Goal: Information Seeking & Learning: Learn about a topic

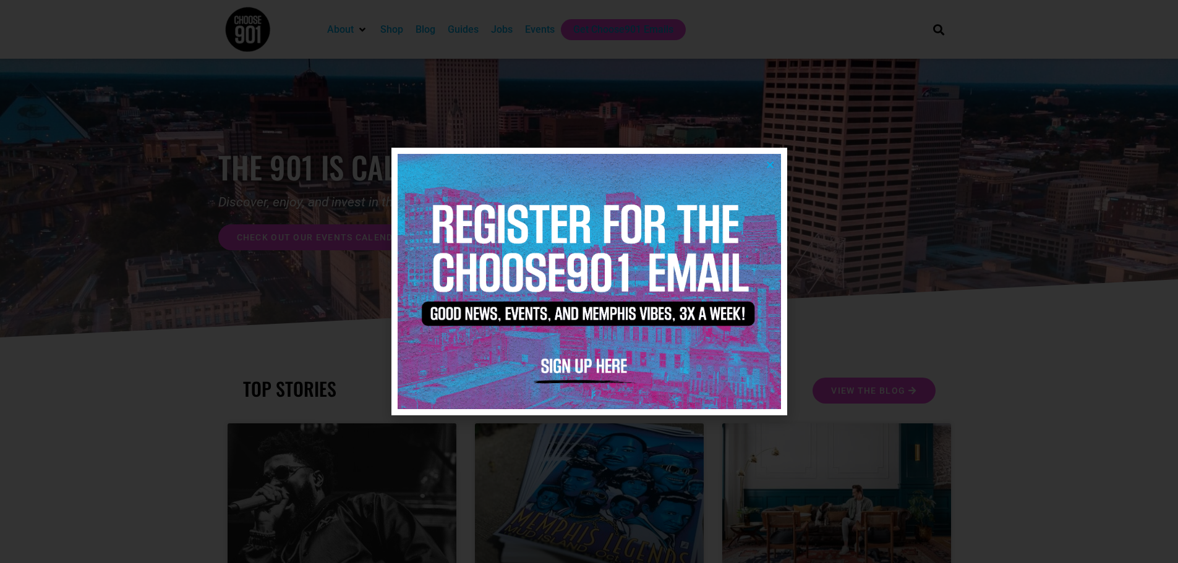
click at [777, 161] on img at bounding box center [589, 281] width 383 height 255
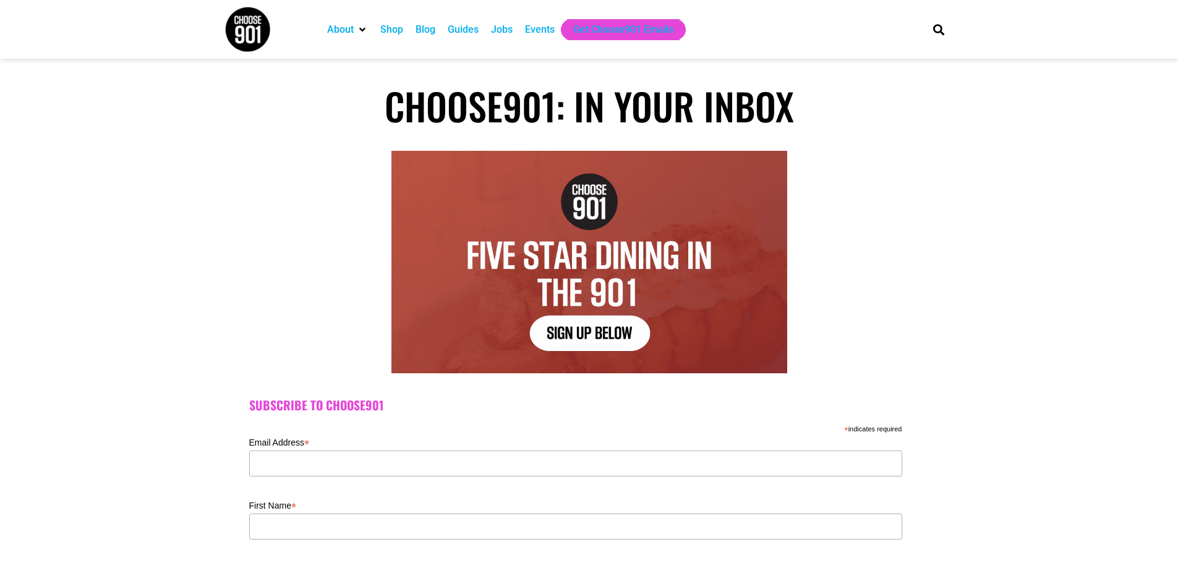
click at [493, 26] on div "Jobs" at bounding box center [502, 29] width 22 height 15
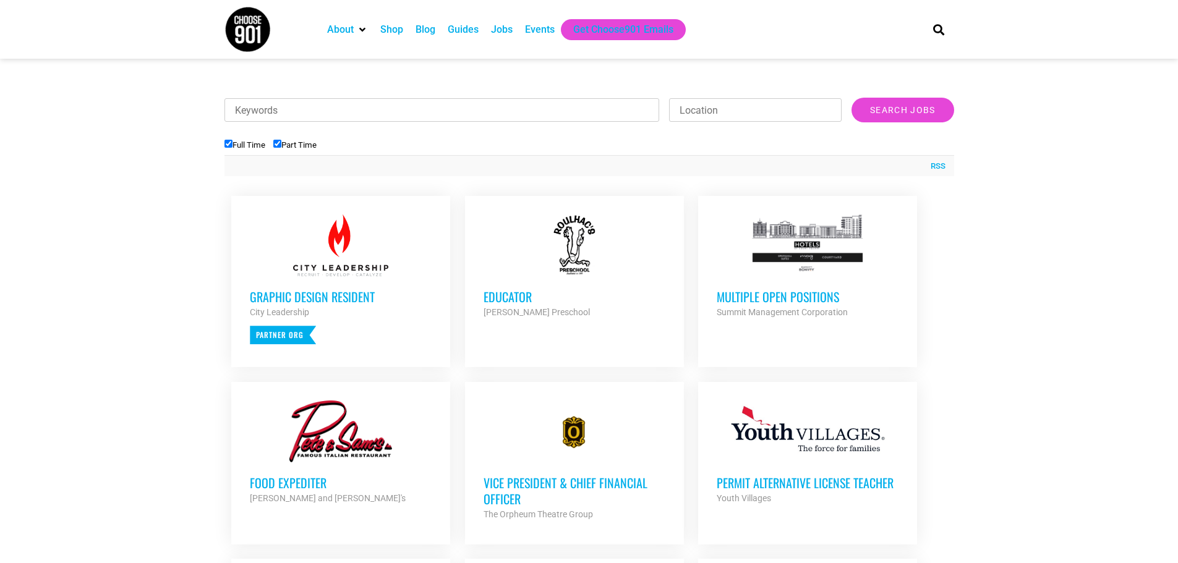
scroll to position [433, 0]
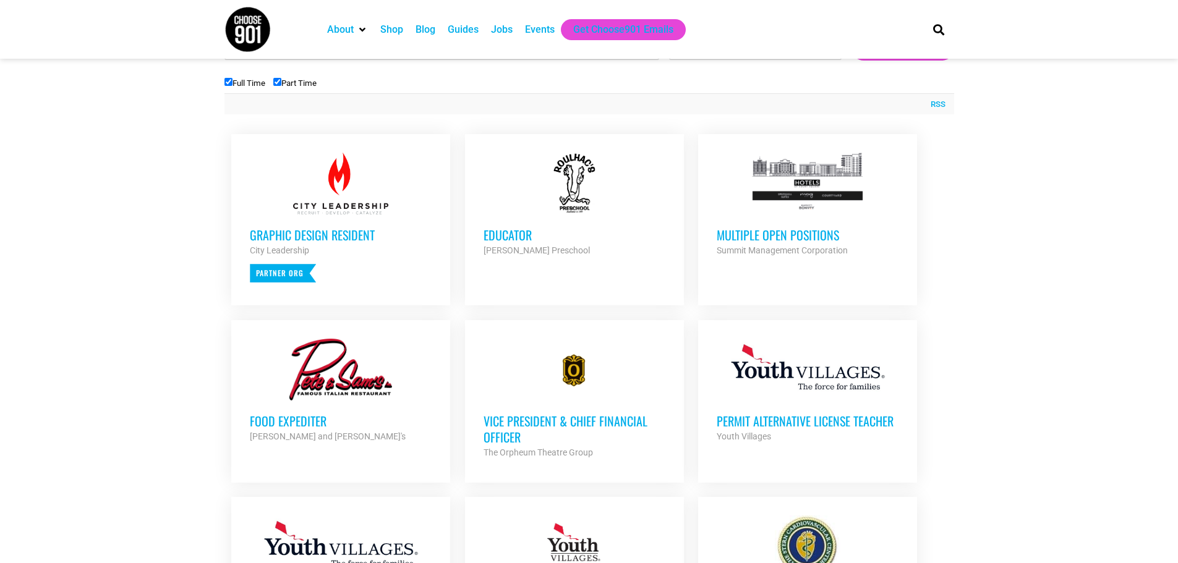
click at [807, 247] on strong "Summit Management Corporation" at bounding box center [782, 251] width 131 height 10
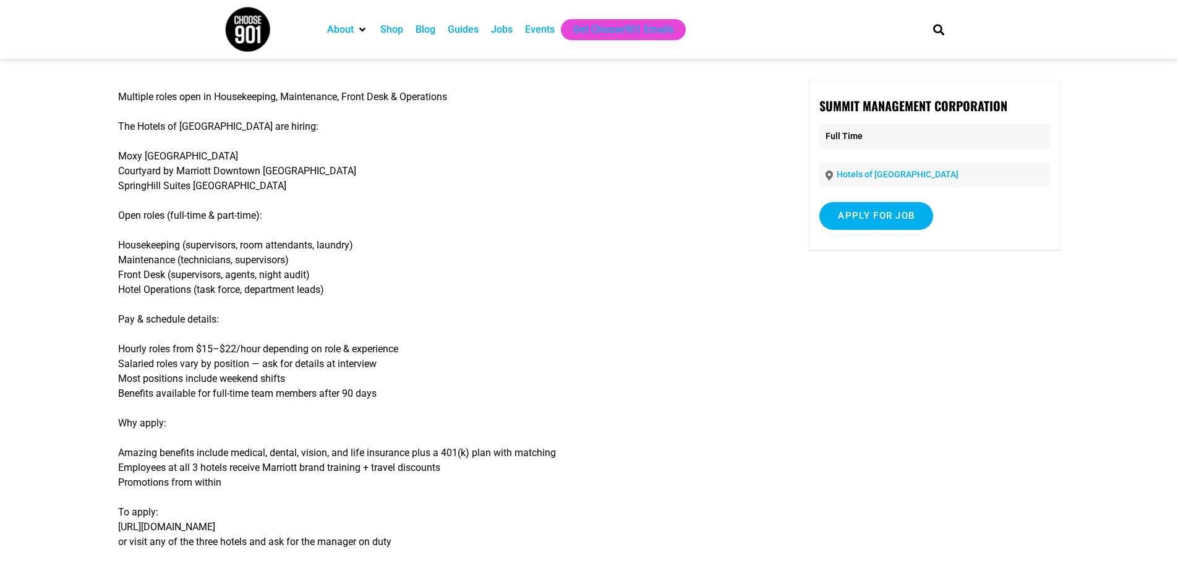
scroll to position [247, 0]
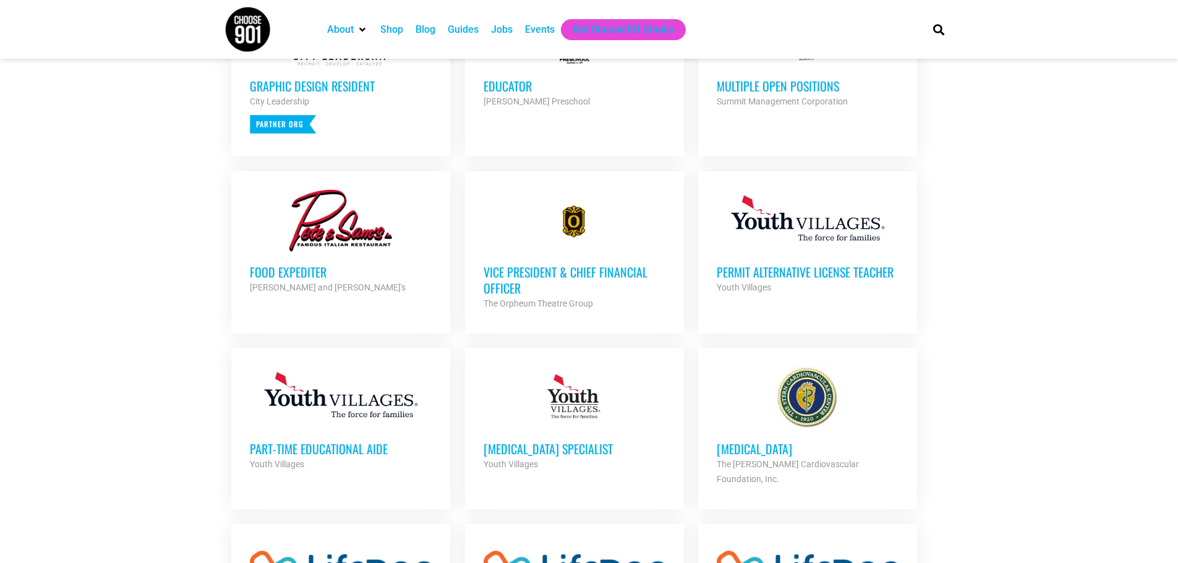
scroll to position [618, 0]
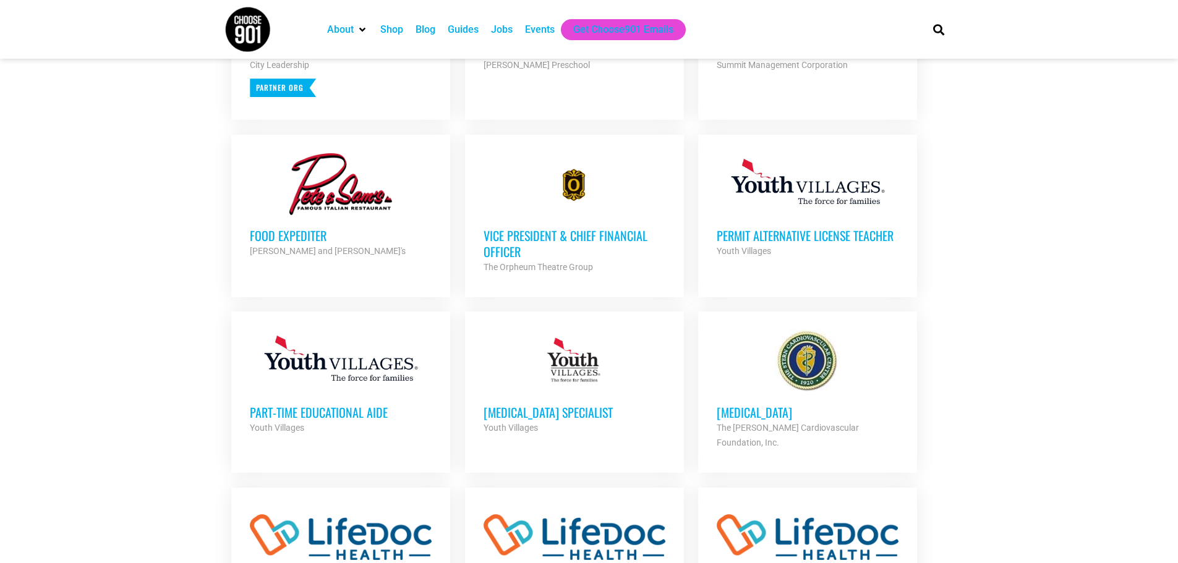
click at [543, 233] on h3 "Vice President & Chief Financial Officer" at bounding box center [575, 244] width 182 height 32
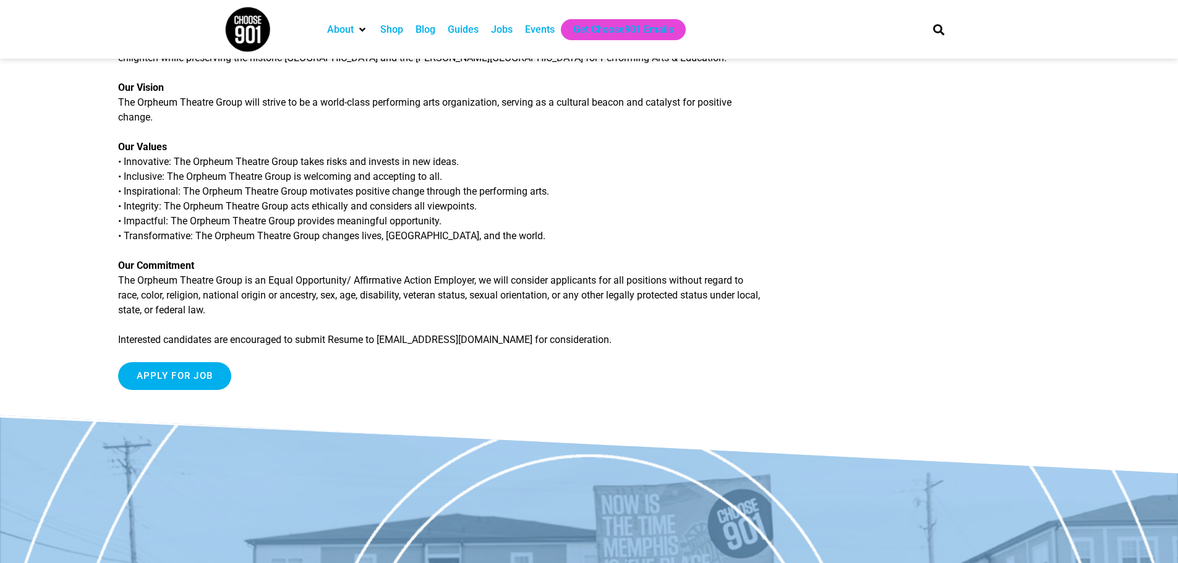
scroll to position [1423, 0]
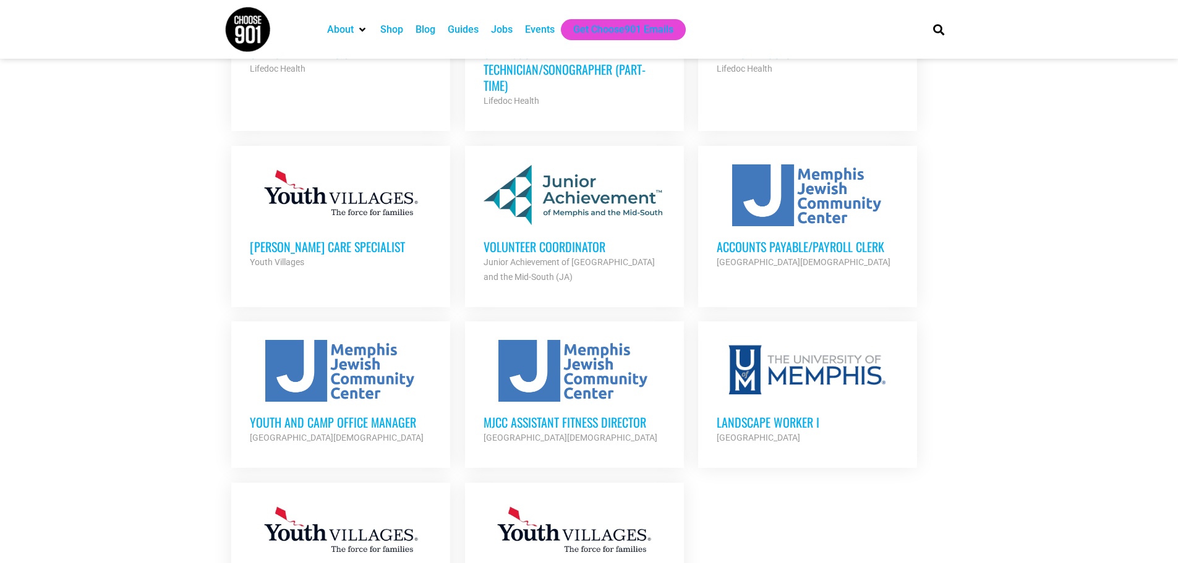
scroll to position [1175, 0]
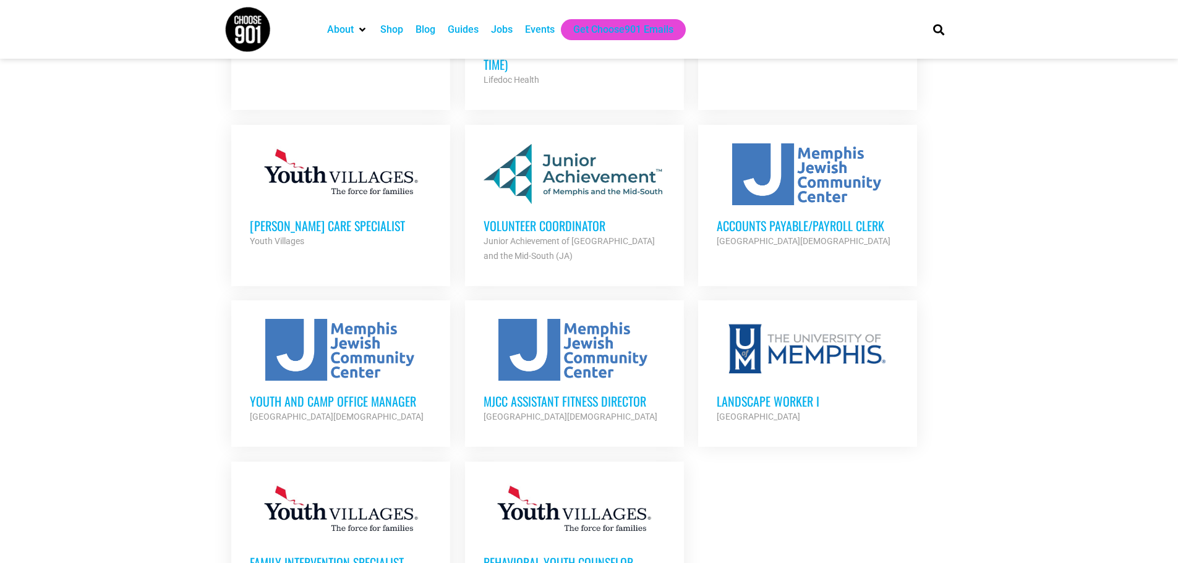
click at [522, 218] on h3 "Volunteer Coordinator" at bounding box center [575, 226] width 182 height 16
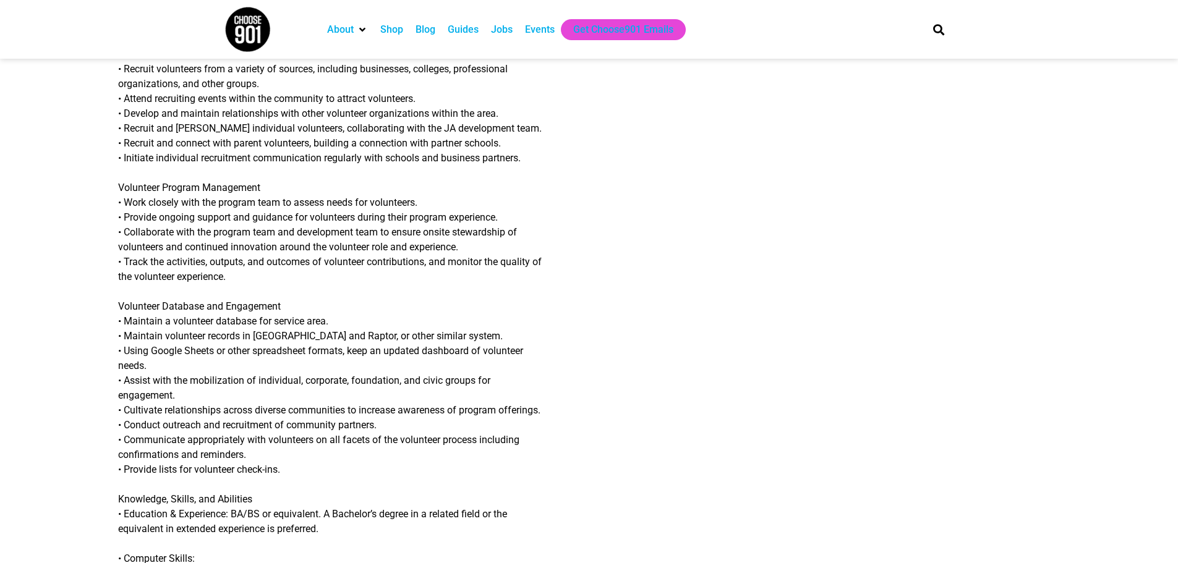
scroll to position [433, 0]
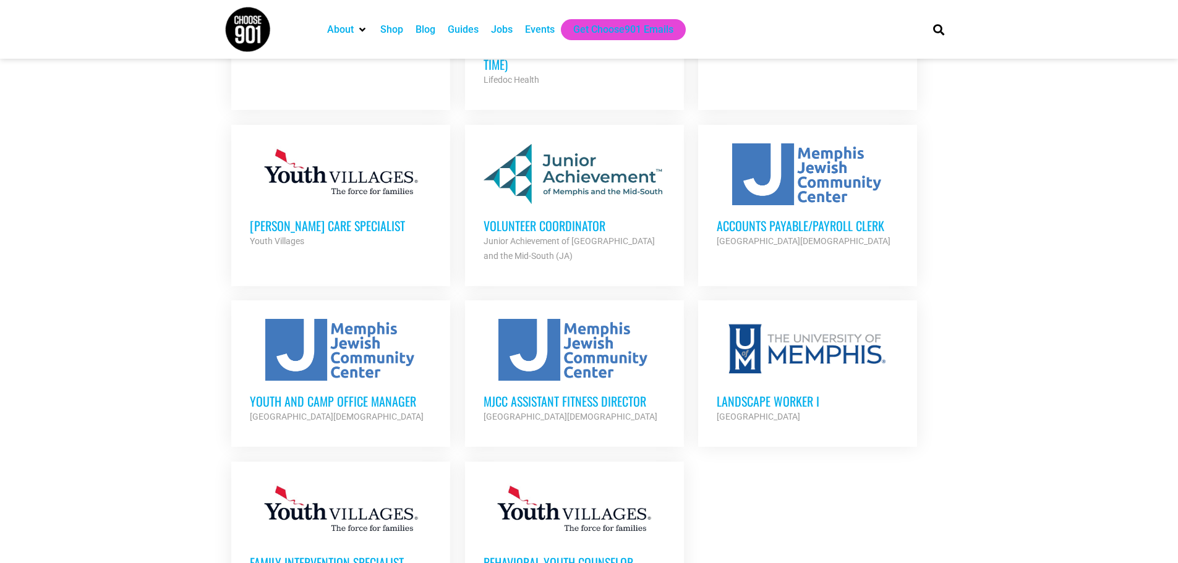
click at [517, 342] on div at bounding box center [575, 350] width 182 height 62
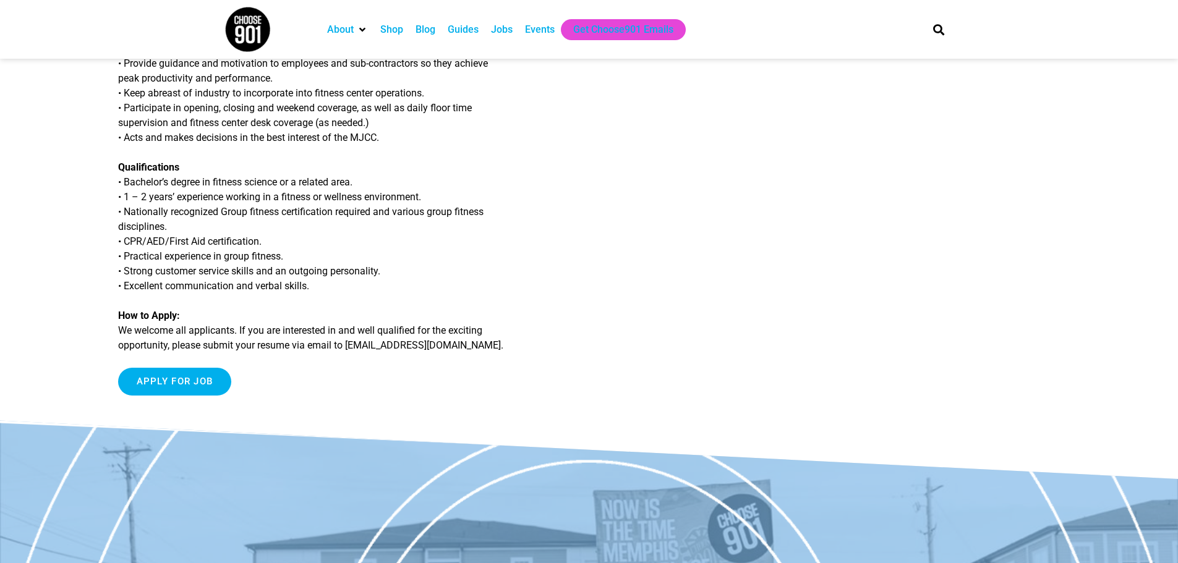
scroll to position [433, 0]
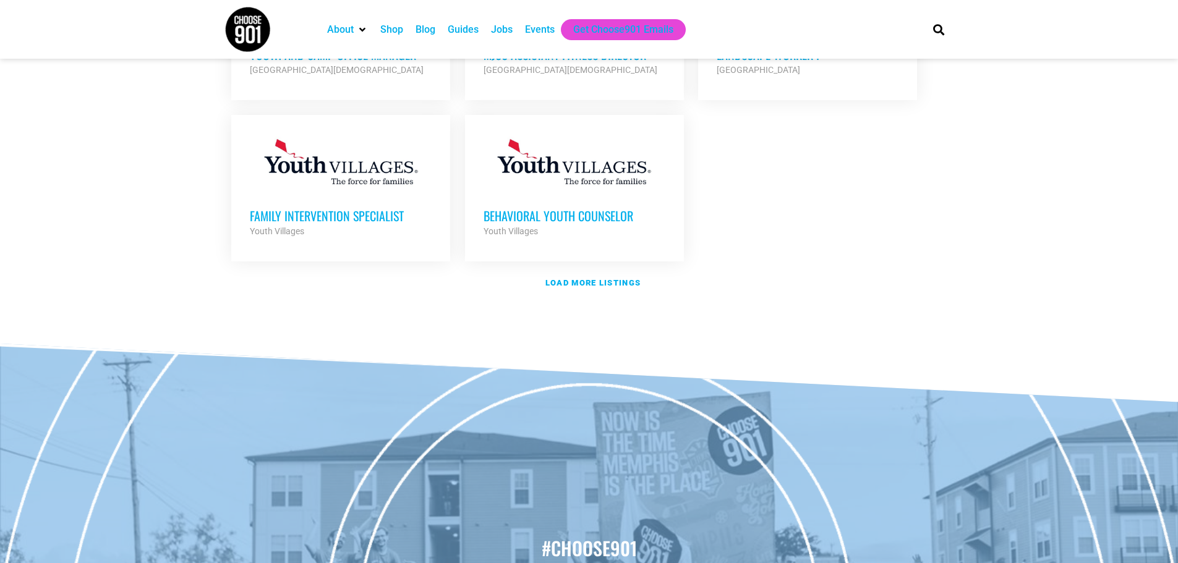
scroll to position [1608, 0]
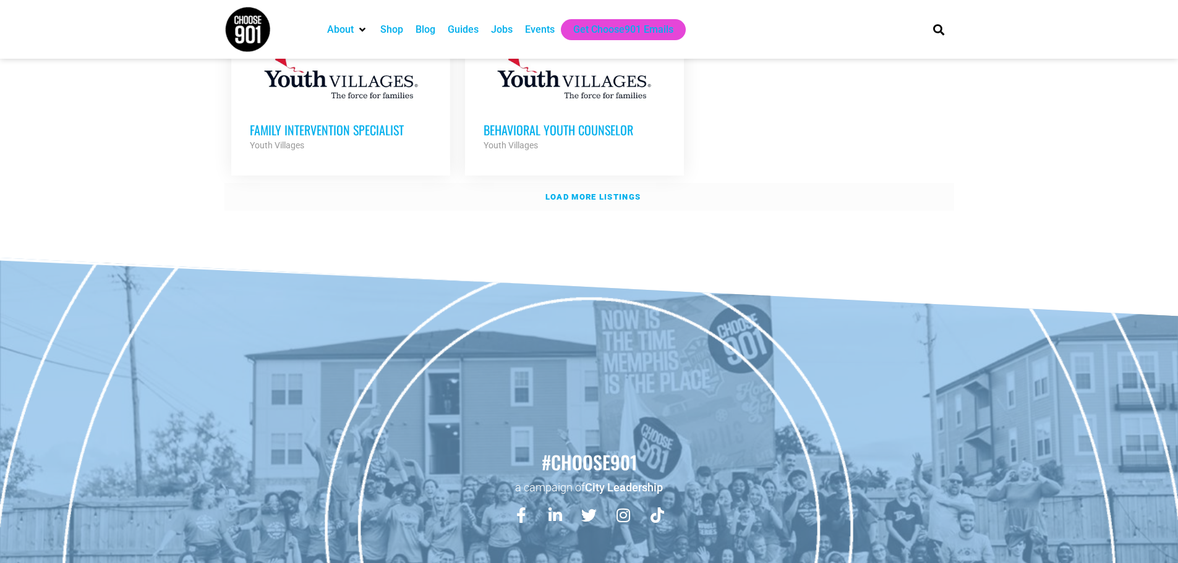
click at [634, 192] on strong "Load more listings" at bounding box center [593, 196] width 95 height 9
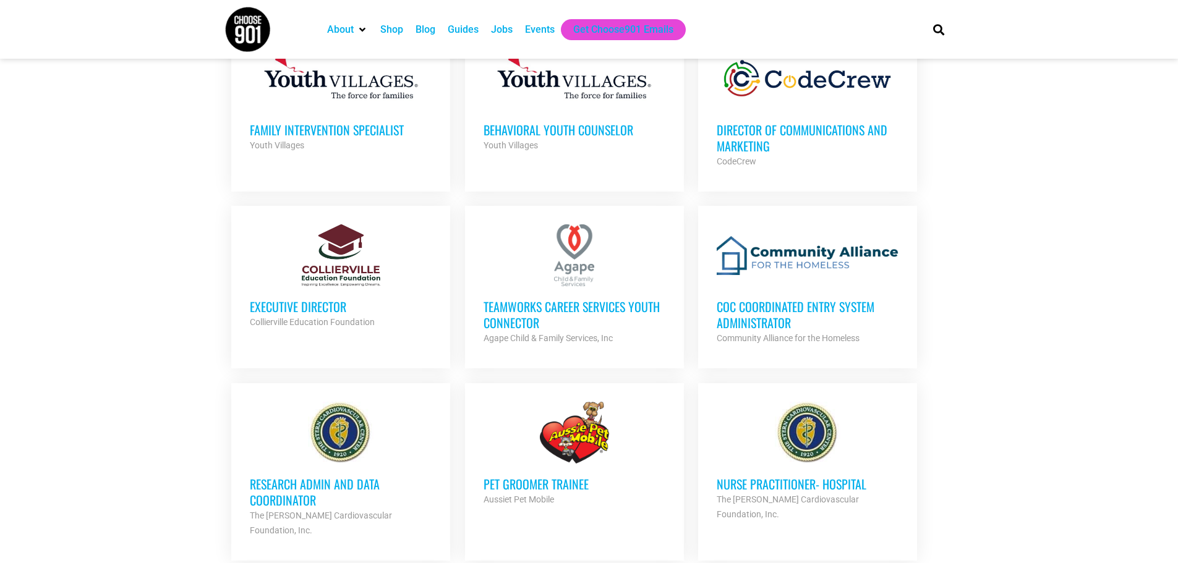
click at [325, 317] on strong "Collierville Education Foundation" at bounding box center [312, 322] width 125 height 10
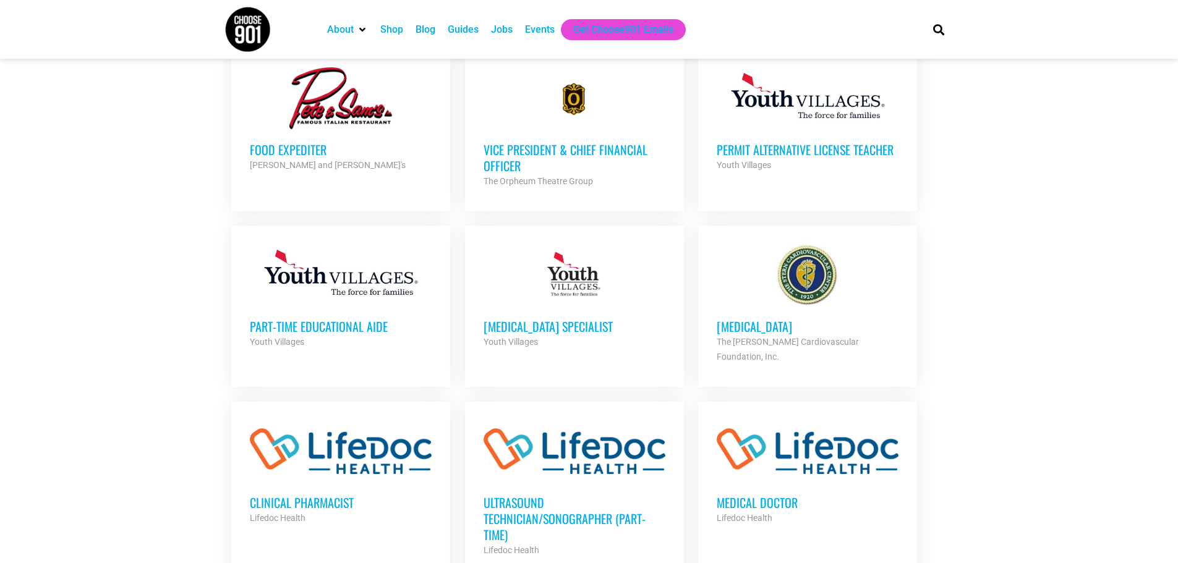
scroll to position [742, 0]
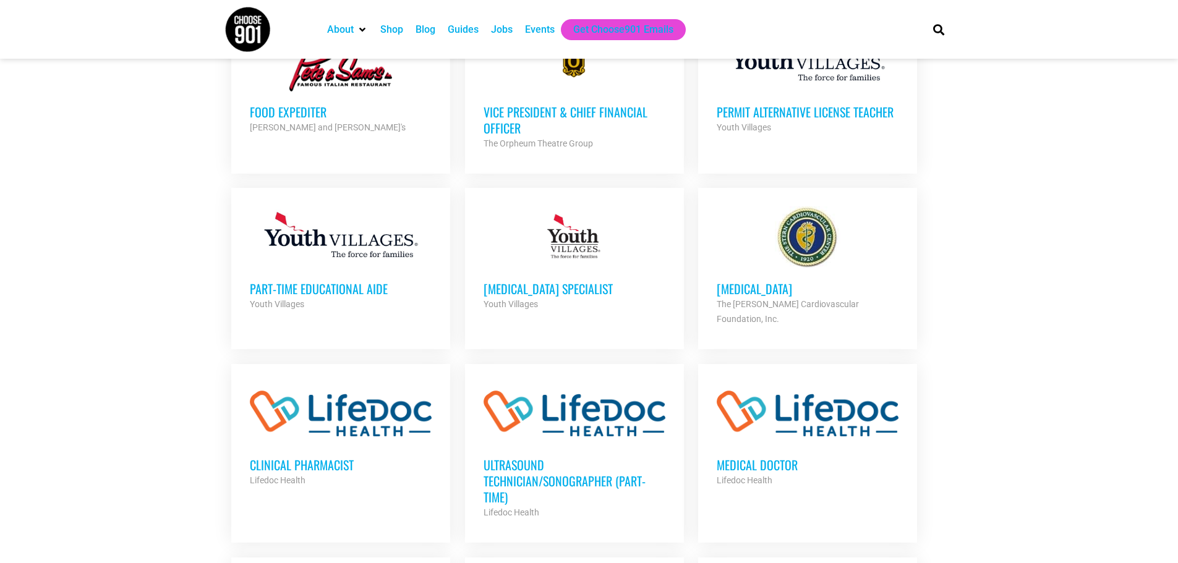
click at [249, 123] on link "Food Expediter Pete and Sam's Partner Org Full Time" at bounding box center [340, 82] width 219 height 142
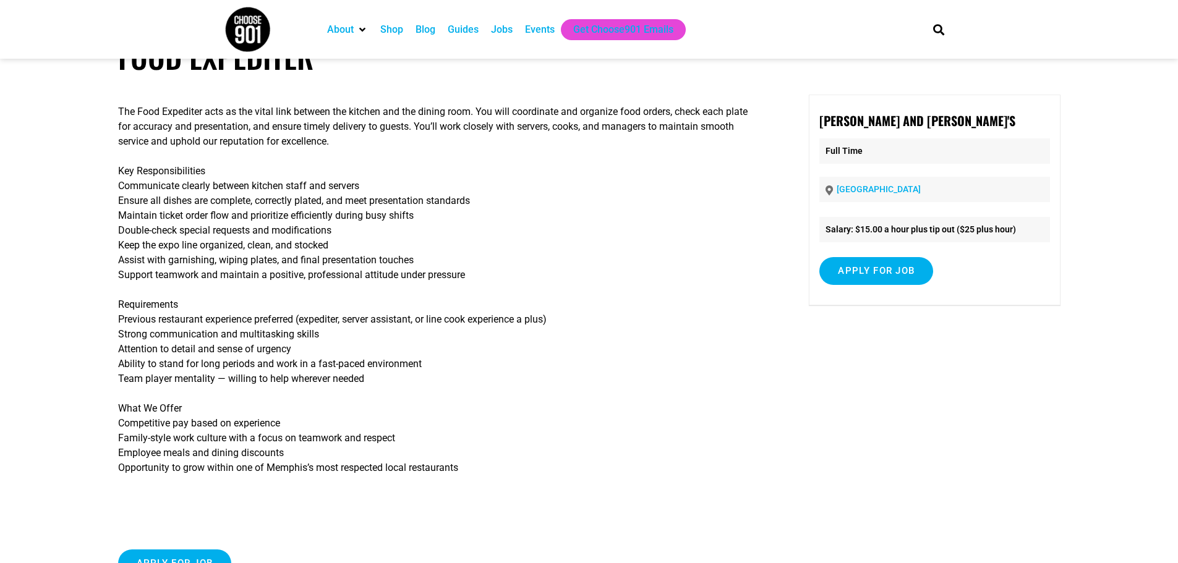
scroll to position [62, 0]
